Goal: Task Accomplishment & Management: Use online tool/utility

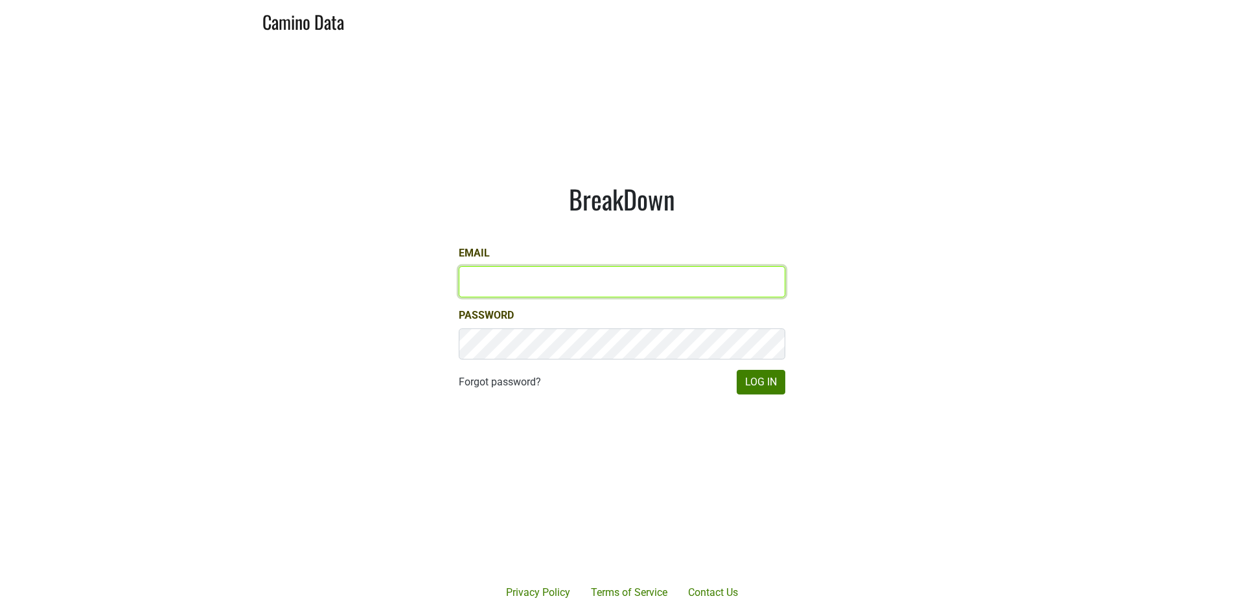
click at [706, 271] on input "Email" at bounding box center [622, 281] width 327 height 31
type input "matt@dumol.com"
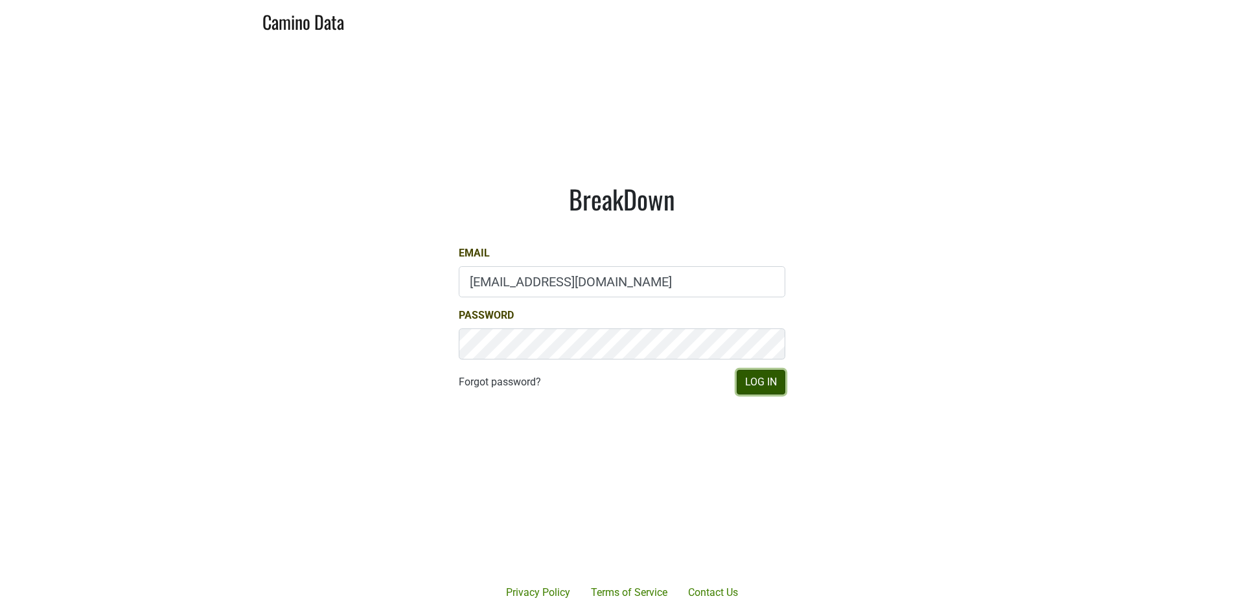
click at [750, 384] on button "Log In" at bounding box center [761, 382] width 49 height 25
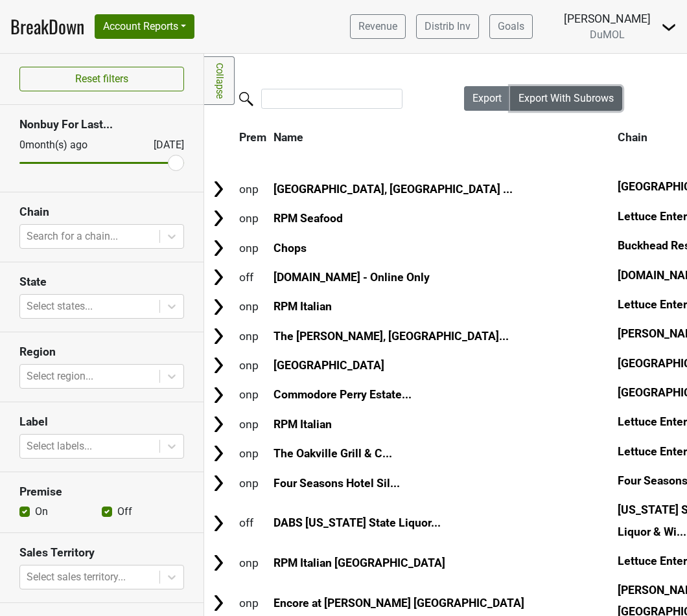
click at [609, 102] on span "Export With Subrows" at bounding box center [565, 98] width 95 height 12
click at [166, 235] on icon at bounding box center [171, 236] width 13 height 13
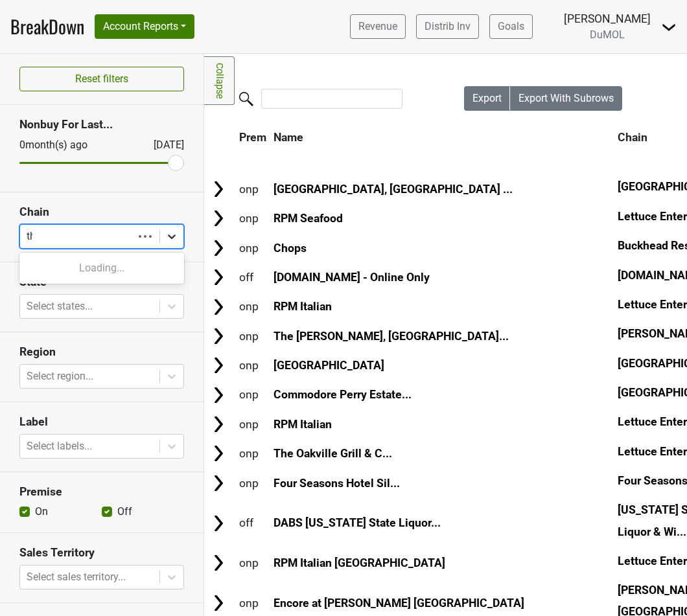
type input "the"
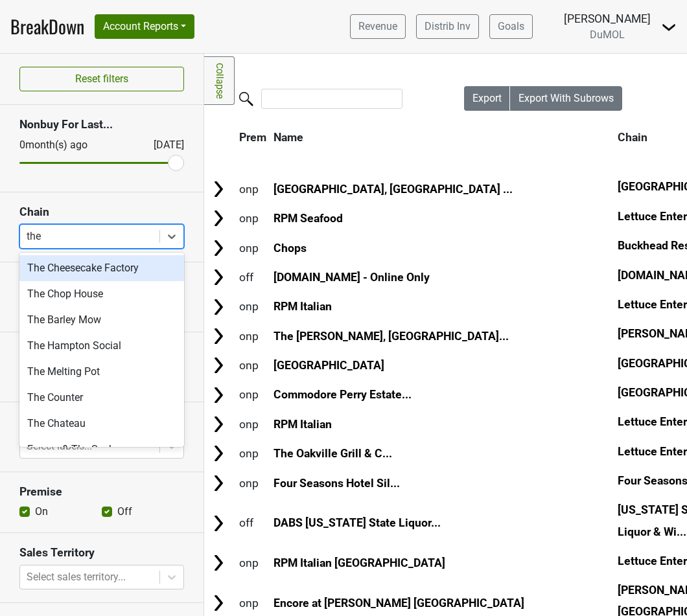
click at [163, 270] on div "The Cheesecake Factory" at bounding box center [101, 268] width 165 height 26
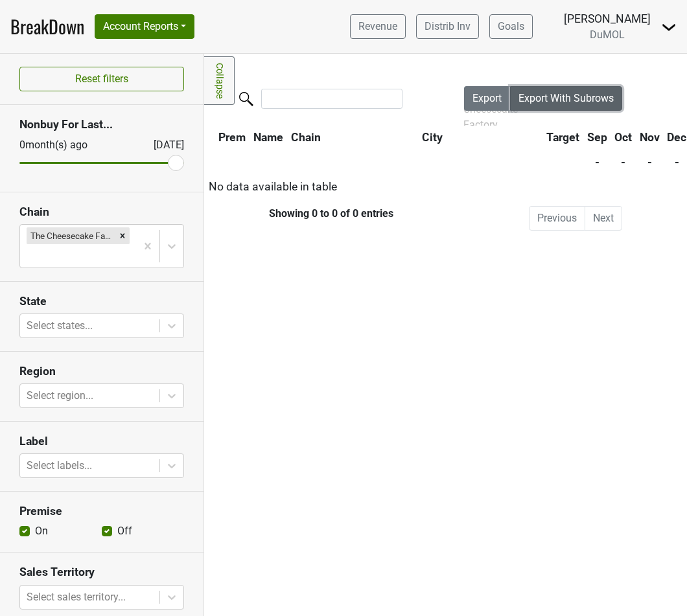
click at [595, 108] on button "Export With Subrows" at bounding box center [566, 98] width 112 height 25
click at [109, 319] on div at bounding box center [90, 326] width 126 height 18
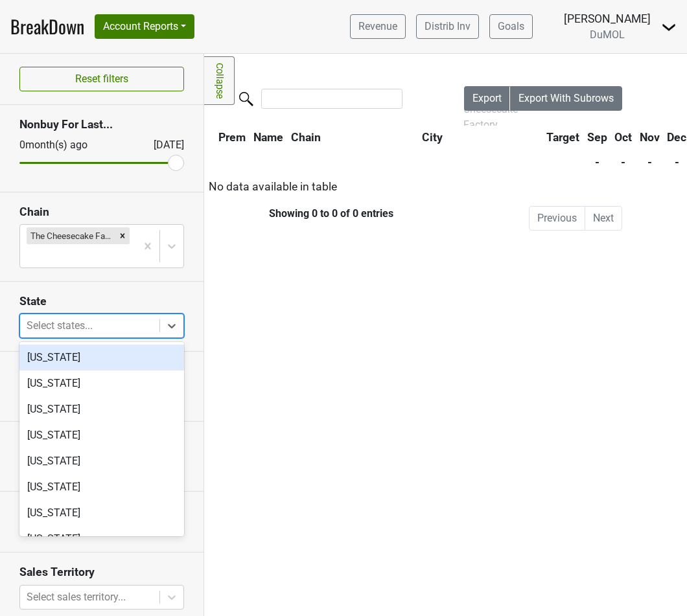
click at [117, 298] on h3 "State" at bounding box center [101, 302] width 165 height 14
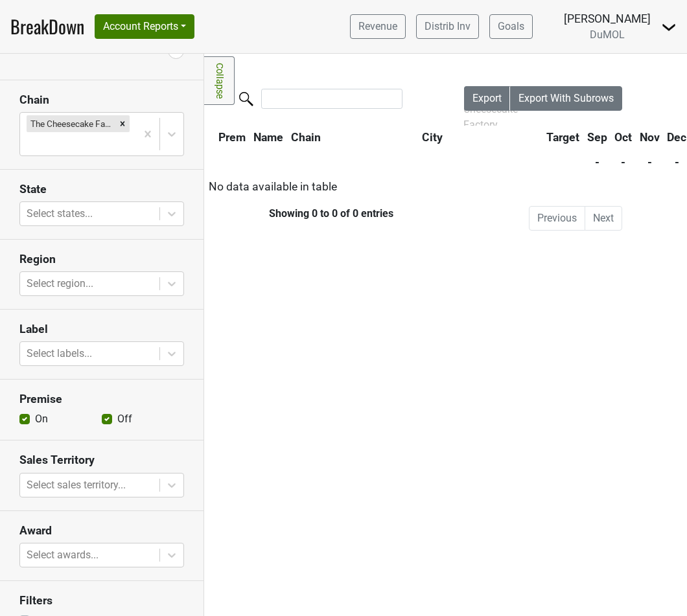
scroll to position [135, 0]
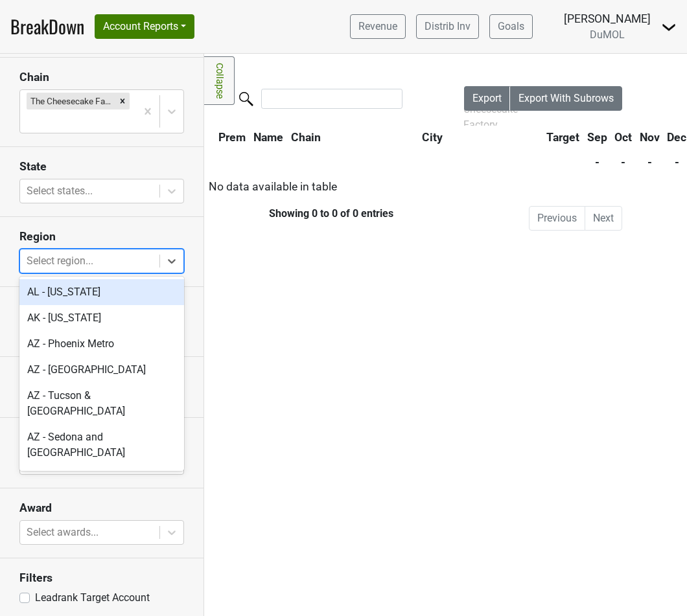
click at [118, 252] on div at bounding box center [90, 261] width 126 height 18
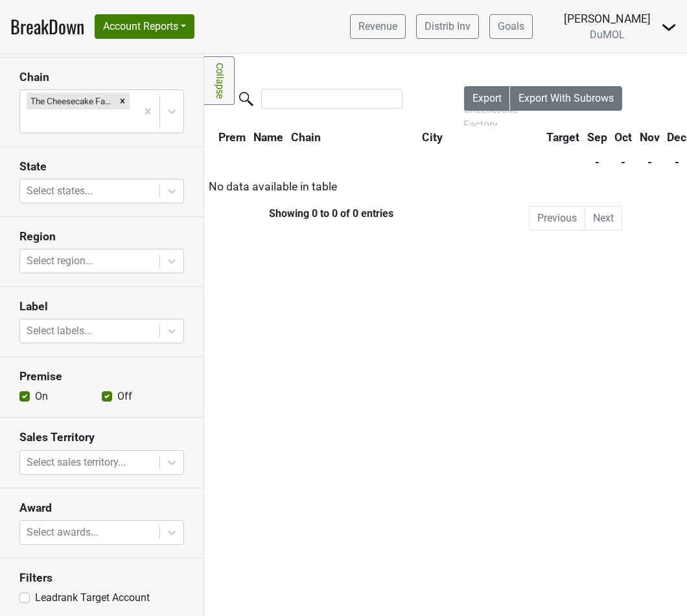
click at [127, 223] on section "Region Select region..." at bounding box center [101, 252] width 203 height 70
click at [134, 334] on div at bounding box center [90, 331] width 126 height 18
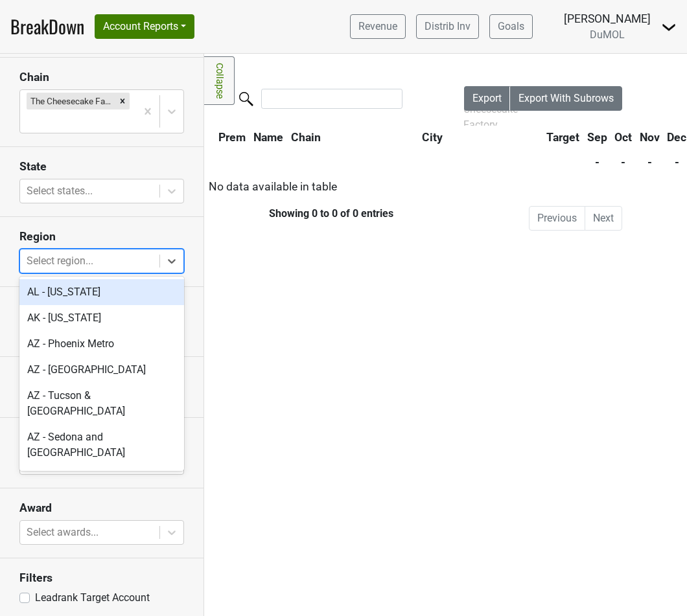
click at [143, 270] on div "Select region..." at bounding box center [89, 261] width 139 height 23
click at [154, 230] on h3 "Region" at bounding box center [101, 237] width 165 height 14
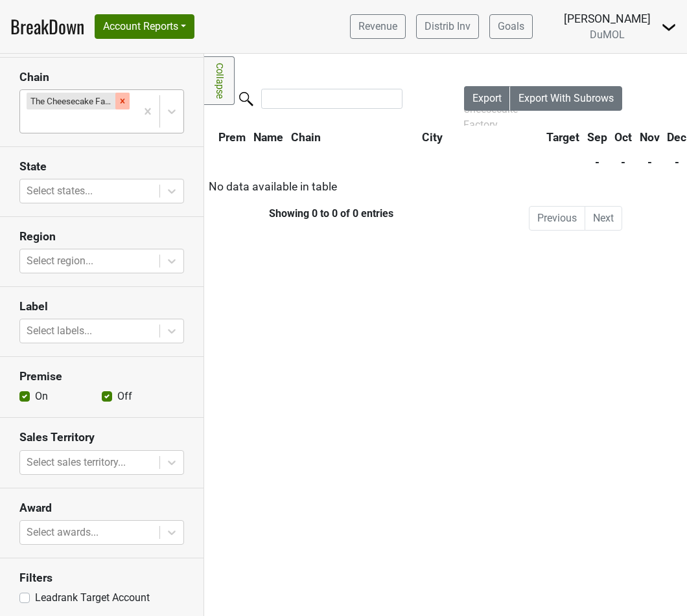
click at [127, 99] on icon "Remove The Cheesecake Factory" at bounding box center [122, 101] width 9 height 9
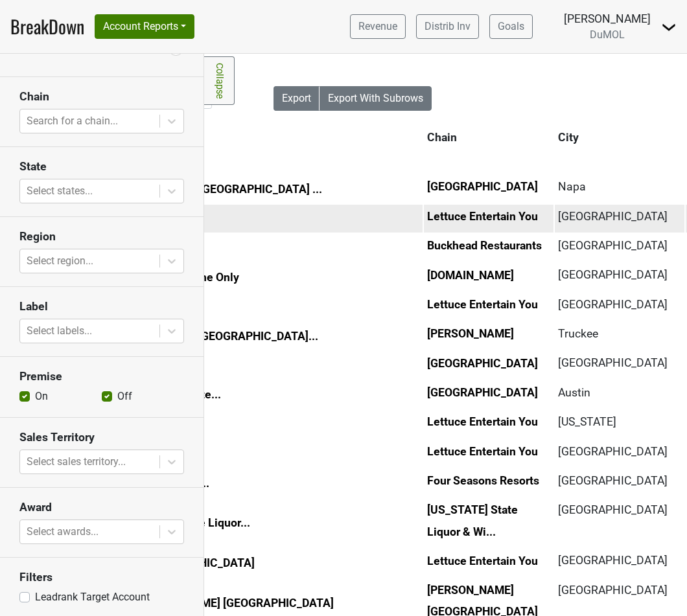
scroll to position [0, 0]
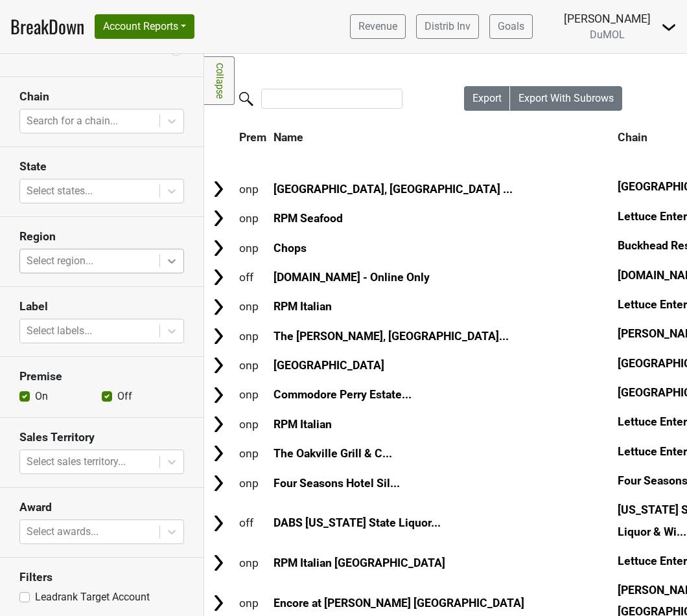
click at [162, 265] on div at bounding box center [171, 261] width 23 height 23
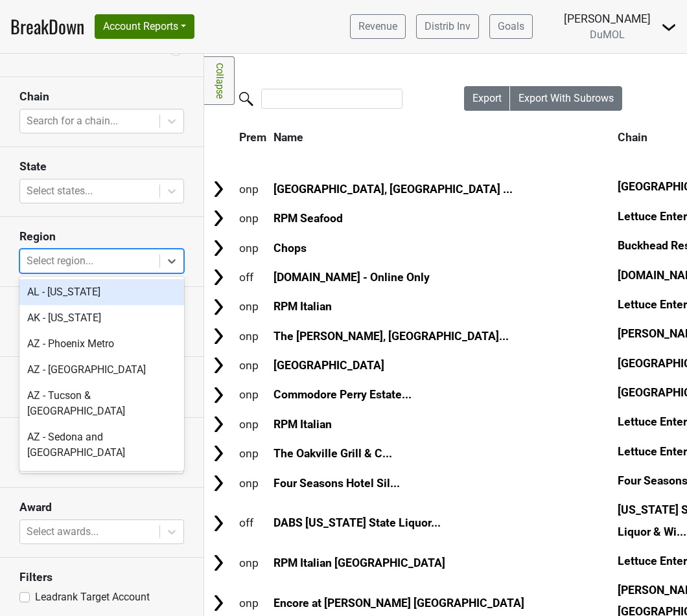
click at [161, 292] on div "AL - Alabama" at bounding box center [101, 292] width 165 height 26
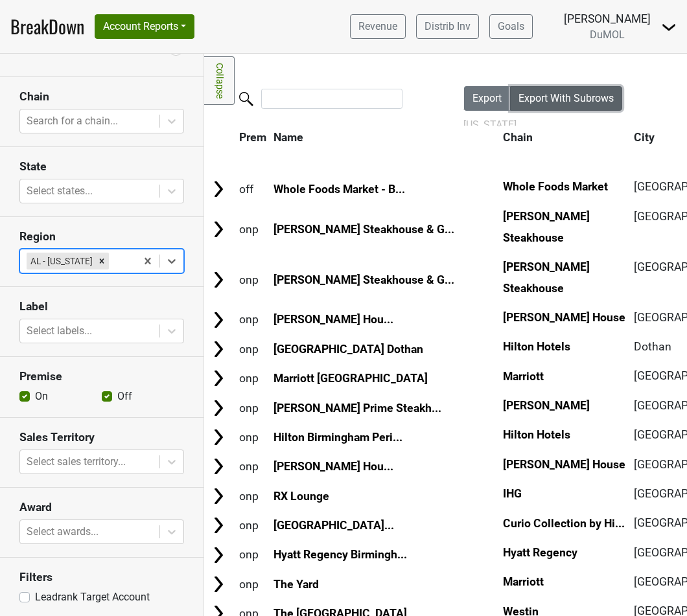
click at [553, 92] on span "Export With Subrows" at bounding box center [565, 98] width 95 height 12
click at [570, 99] on span "Export With Subrows" at bounding box center [565, 98] width 95 height 12
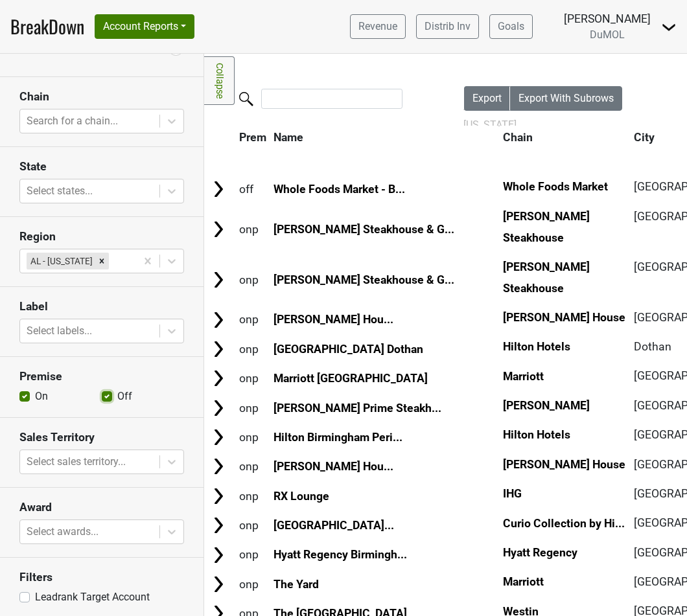
click at [108, 389] on input "Off" at bounding box center [107, 395] width 10 height 13
checkbox input "false"
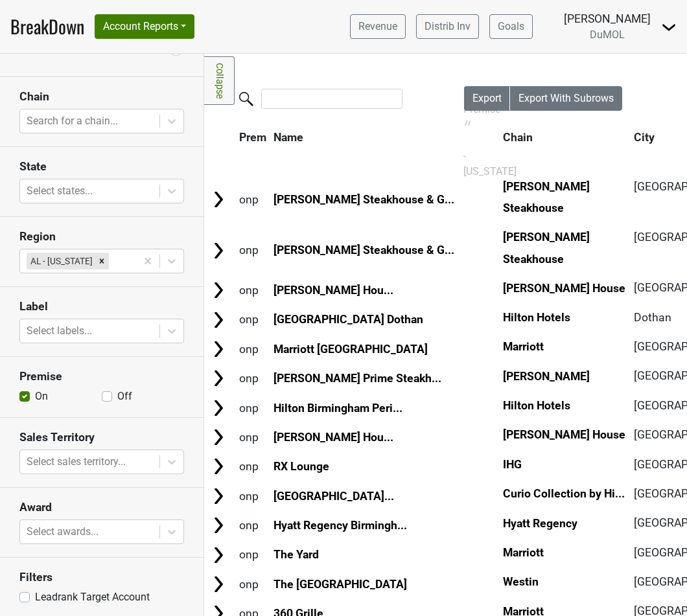
click at [35, 393] on label "On" at bounding box center [41, 397] width 13 height 16
click at [25, 393] on input "On" at bounding box center [24, 395] width 10 height 13
checkbox input "false"
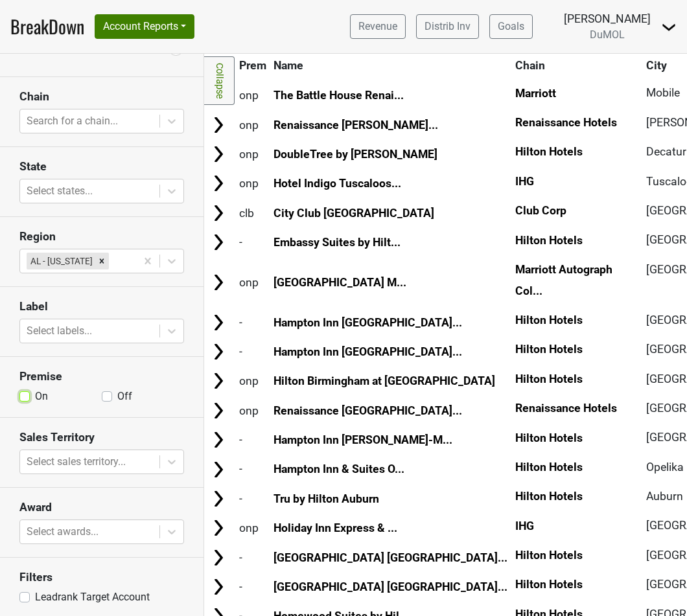
scroll to position [215, 0]
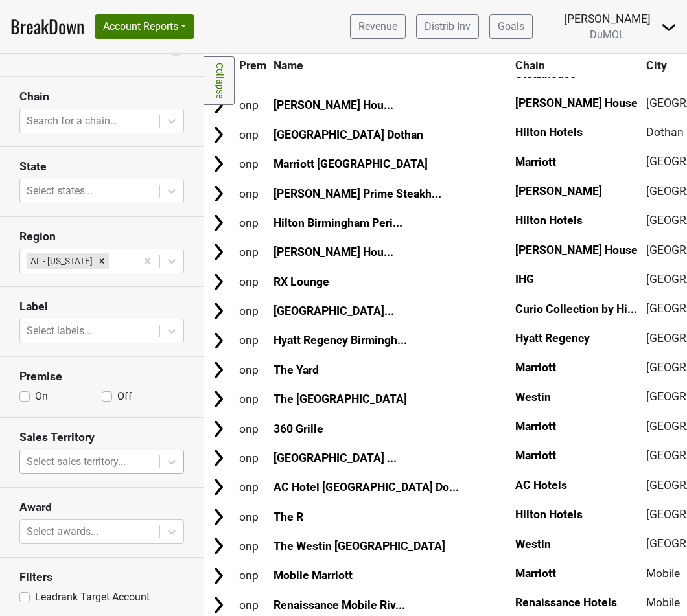
click at [151, 462] on div at bounding box center [90, 462] width 126 height 18
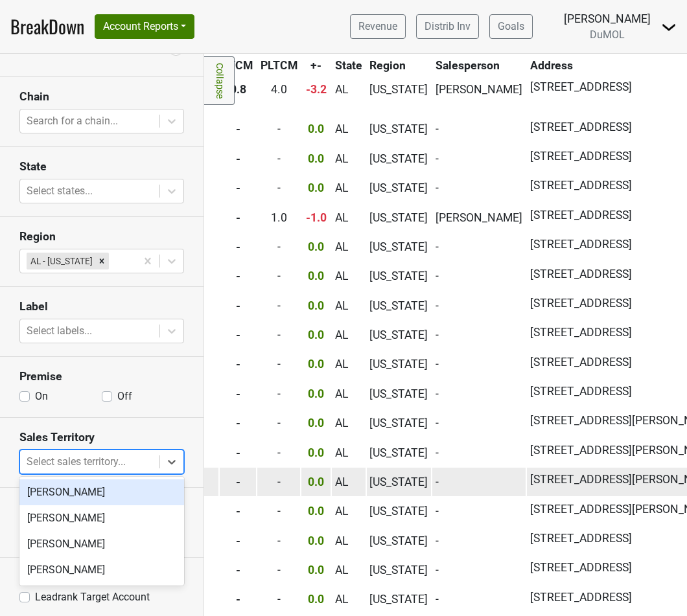
scroll to position [0, 1072]
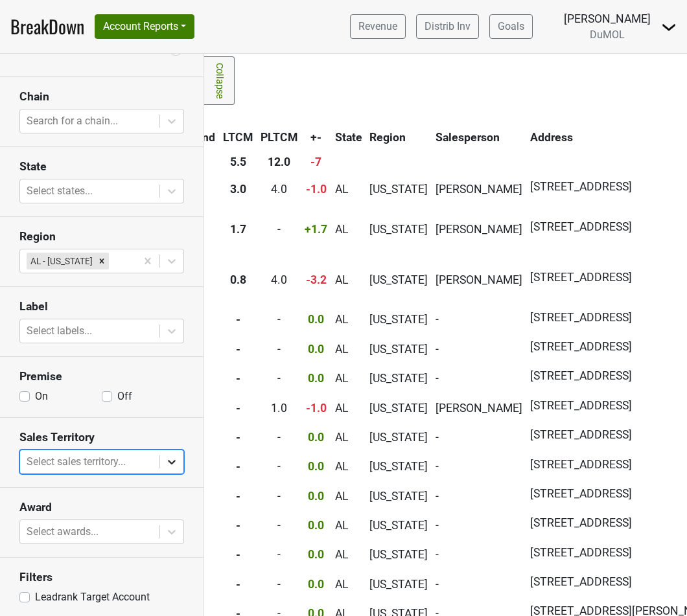
click at [168, 450] on div at bounding box center [171, 461] width 23 height 23
click at [169, 527] on body "BreakDown Account Reports SuperRanker Map Award Progress Chain Compliance CRM N…" at bounding box center [343, 308] width 687 height 616
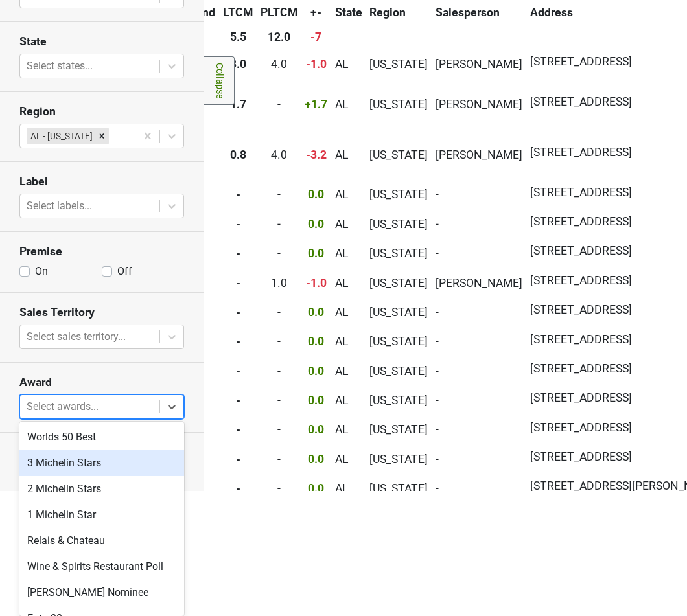
click at [160, 458] on div "3 Michelin Stars" at bounding box center [101, 463] width 165 height 26
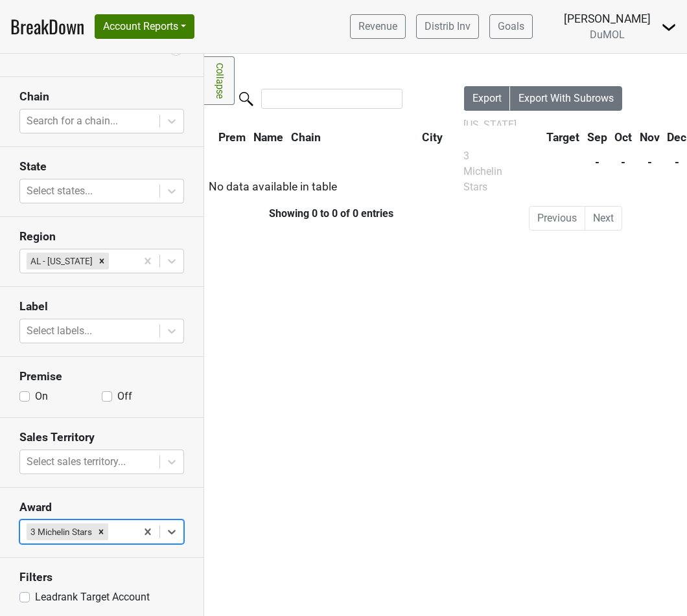
click at [115, 523] on body "BreakDown Account Reports SuperRanker Map Award Progress Chain Compliance CRM N…" at bounding box center [343, 308] width 687 height 616
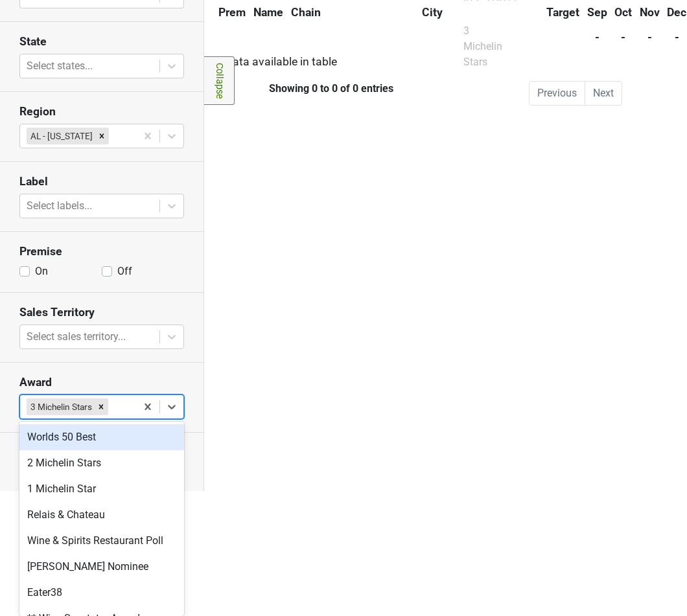
click at [142, 445] on div "Worlds 50 Best" at bounding box center [101, 437] width 165 height 26
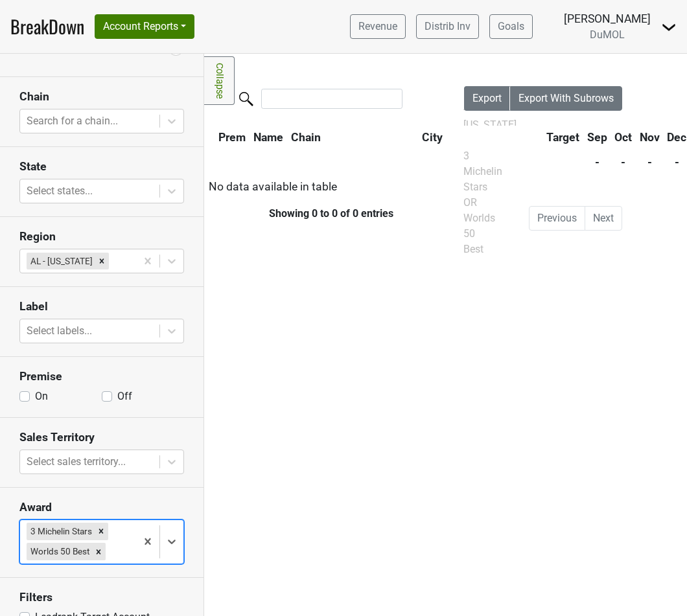
click at [125, 547] on body "BreakDown Account Reports SuperRanker Map Award Progress Chain Compliance CRM N…" at bounding box center [343, 308] width 687 height 616
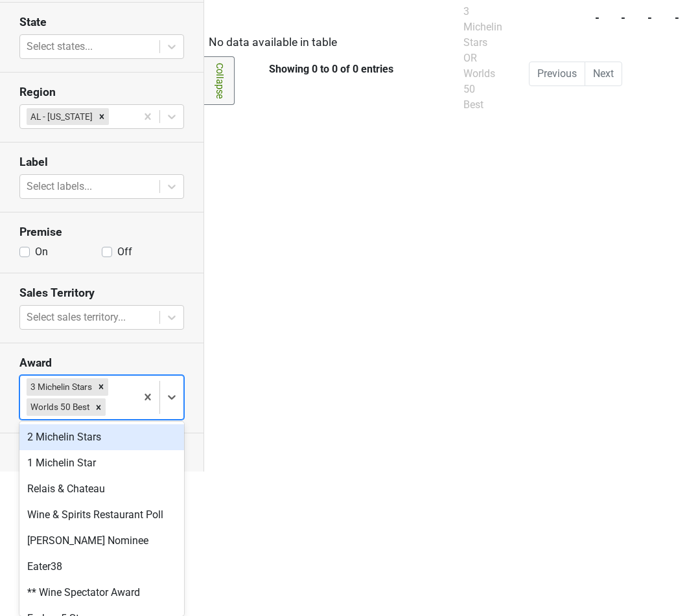
click at [144, 445] on div "2 Michelin Stars" at bounding box center [101, 437] width 165 height 26
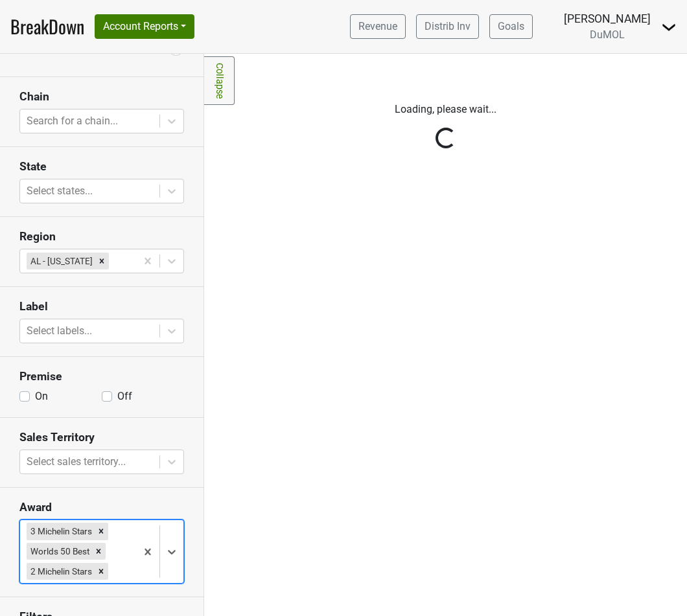
scroll to position [0, 0]
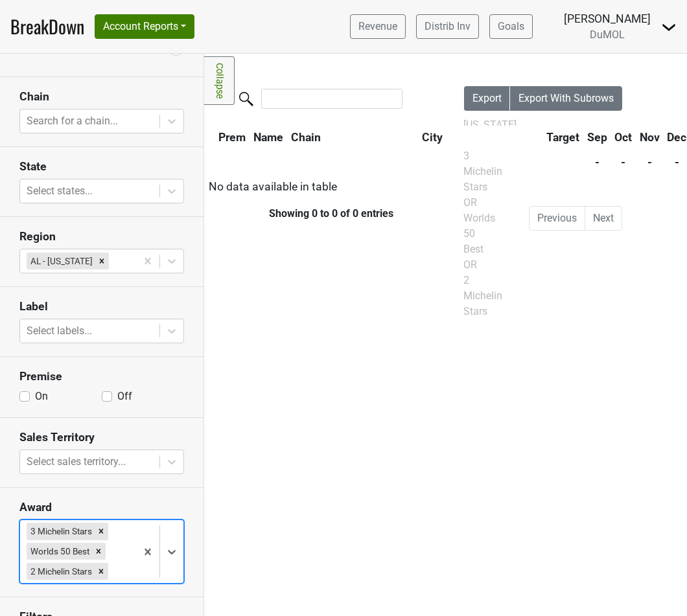
click at [128, 563] on body "BreakDown Account Reports SuperRanker Map Award Progress Chain Compliance CRM N…" at bounding box center [343, 308] width 687 height 616
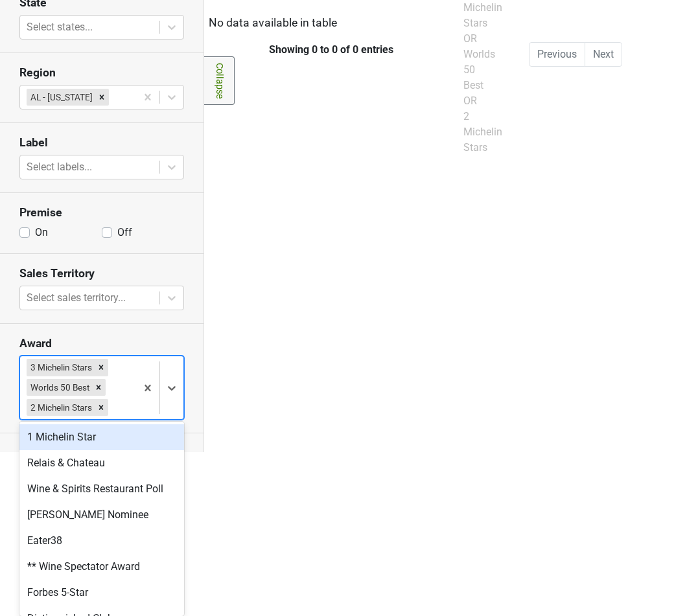
click at [138, 432] on div "1 Michelin Star" at bounding box center [101, 437] width 165 height 26
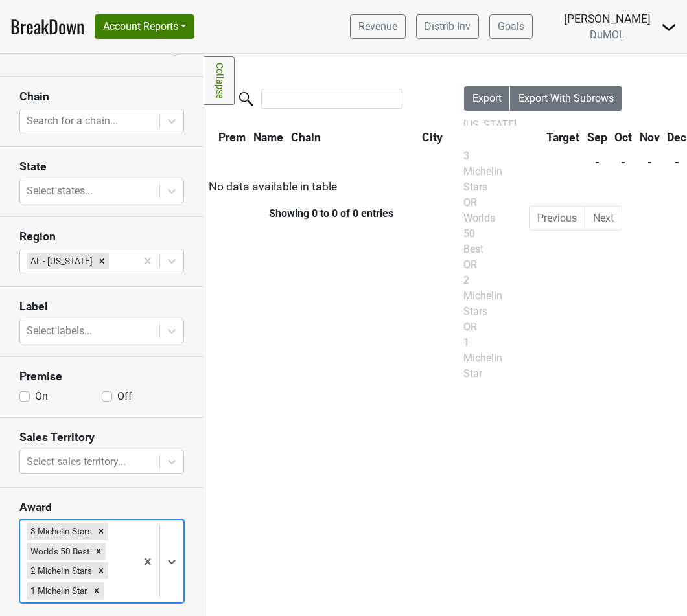
click at [118, 579] on body "BreakDown Account Reports SuperRanker Map Award Progress Chain Compliance CRM N…" at bounding box center [343, 308] width 687 height 616
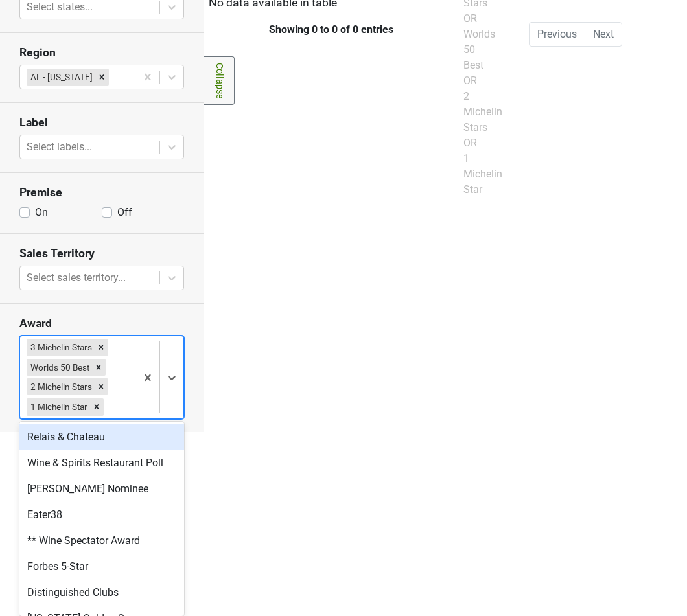
click at [143, 443] on div "Relais & Chateau" at bounding box center [101, 437] width 165 height 26
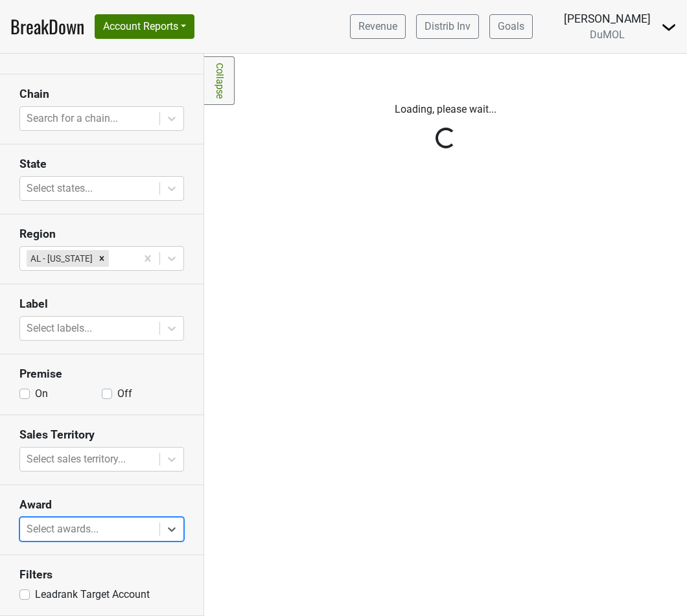
scroll to position [115, 0]
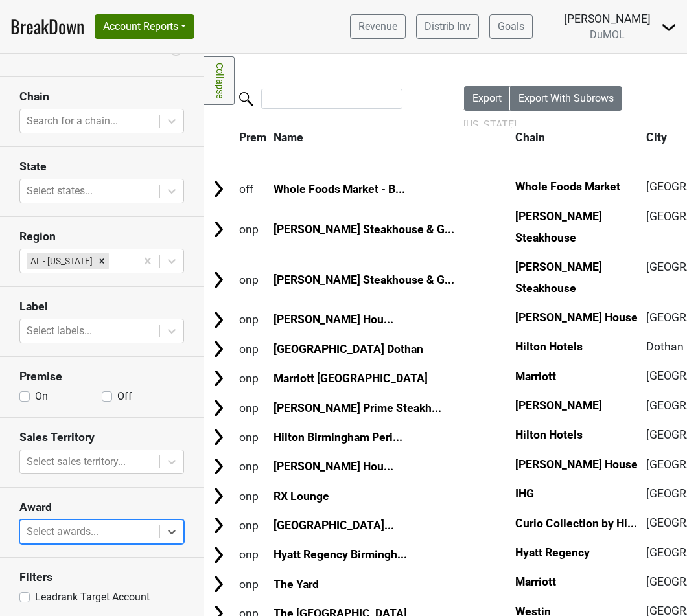
click at [35, 596] on label "Leadrank Target Account" at bounding box center [92, 598] width 115 height 16
click at [22, 596] on input "Leadrank Target Account" at bounding box center [24, 596] width 10 height 13
checkbox input "true"
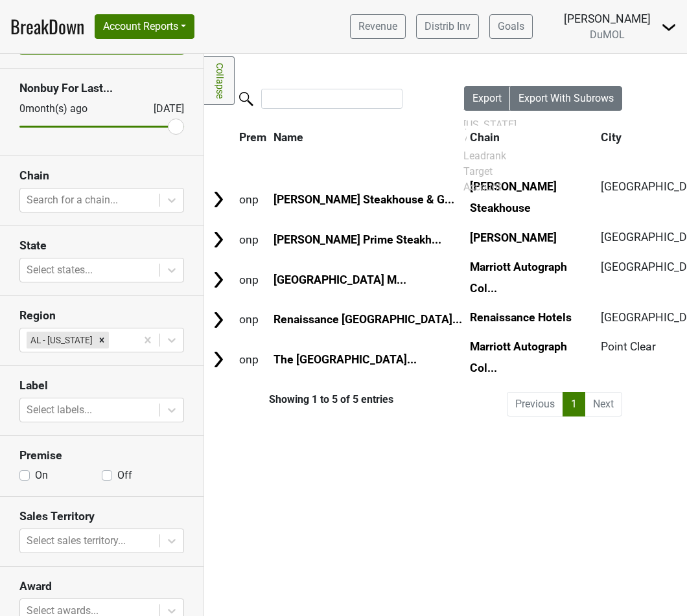
scroll to position [0, 0]
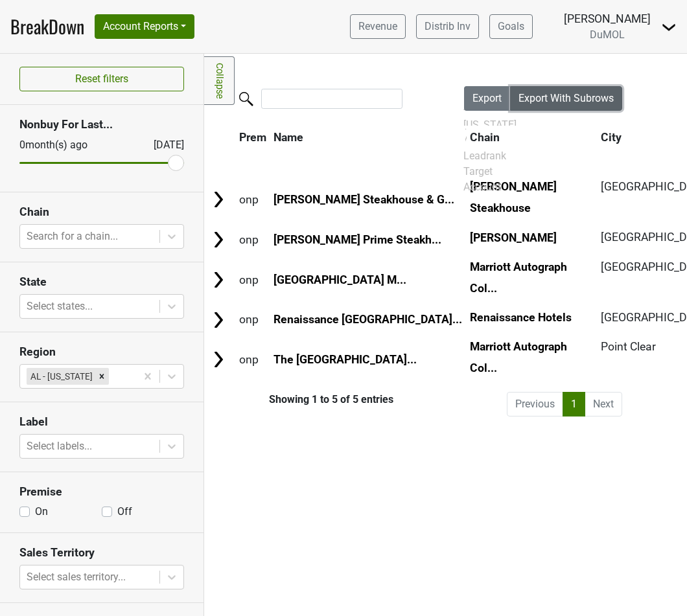
click at [569, 106] on button "Export With Subrows" at bounding box center [566, 98] width 112 height 25
click at [318, 434] on div "Filters Collapse Loading, please wait... Please wait, your file is being downlo…" at bounding box center [445, 335] width 483 height 563
drag, startPoint x: 180, startPoint y: 161, endPoint x: 91, endPoint y: 157, distance: 88.9
type input "7"
click at [91, 162] on input "range" at bounding box center [101, 163] width 165 height 2
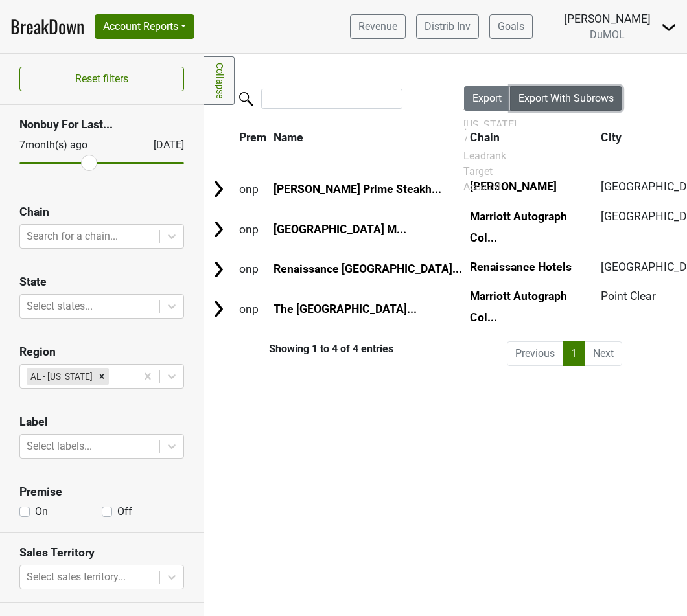
click at [541, 110] on button "Export With Subrows" at bounding box center [566, 98] width 112 height 25
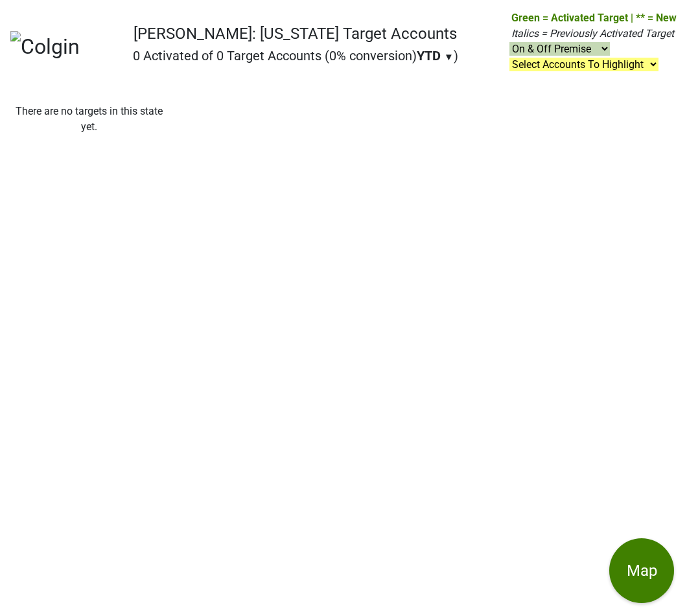
click at [90, 126] on p "There are no targets in this state yet." at bounding box center [88, 119] width 157 height 31
click at [63, 89] on nav "Colgin: Utah Target Accounts 0 Activated of 0 Target Accounts (0% conversion) Y…" at bounding box center [343, 51] width 687 height 83
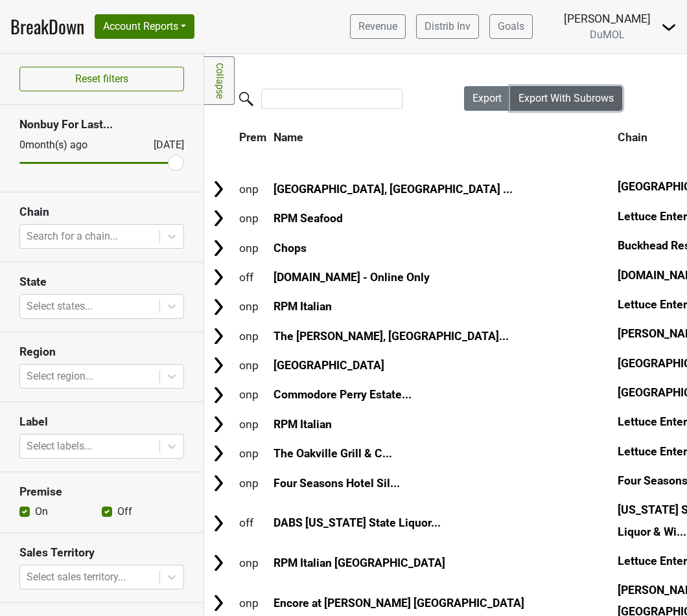
click at [589, 89] on button "Export With Subrows" at bounding box center [566, 98] width 112 height 25
click at [593, 94] on span "Export With Subrows" at bounding box center [565, 98] width 95 height 12
click at [590, 101] on span "Export With Subrows" at bounding box center [565, 98] width 95 height 12
drag, startPoint x: 612, startPoint y: 97, endPoint x: 681, endPoint y: 211, distance: 132.6
click at [612, 97] on span "Export With Subrows" at bounding box center [565, 98] width 95 height 12
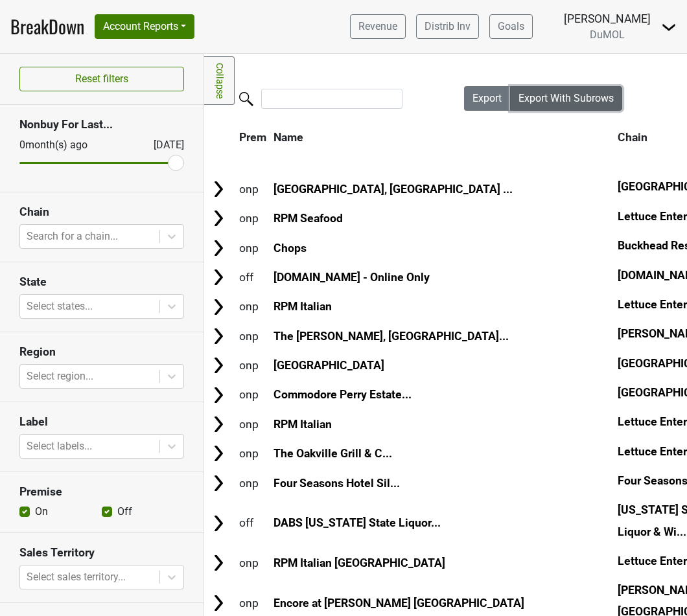
click at [540, 101] on span "Export With Subrows" at bounding box center [565, 98] width 95 height 12
click at [564, 94] on span "Export With Subrows" at bounding box center [565, 98] width 95 height 12
